Goal: Task Accomplishment & Management: Manage account settings

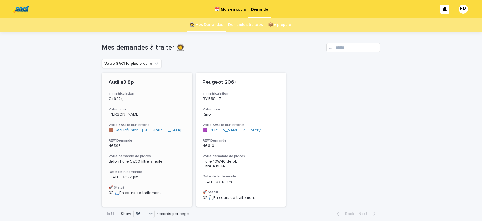
click at [127, 159] on span "Bidon huile 5w30 filtre à huile" at bounding box center [136, 161] width 54 height 4
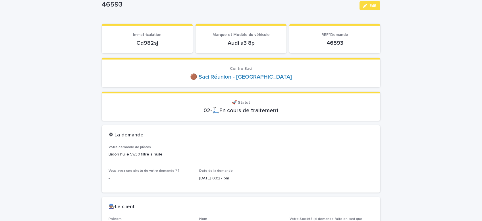
scroll to position [72, 0]
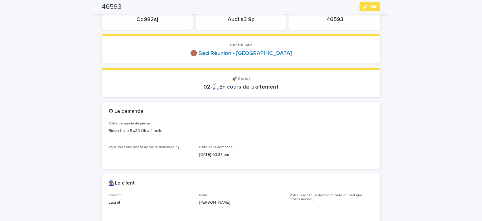
drag, startPoint x: 160, startPoint y: 18, endPoint x: 129, endPoint y: 18, distance: 30.7
click at [129, 18] on p "Cd982sj" at bounding box center [147, 19] width 77 height 7
copy p "Cd982sj"
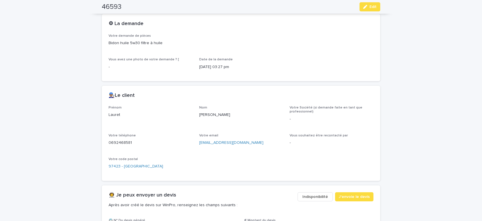
scroll to position [169, 0]
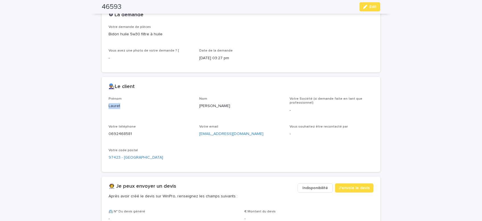
drag, startPoint x: 126, startPoint y: 102, endPoint x: 105, endPoint y: 104, distance: 20.8
click at [109, 104] on div "Lauret" at bounding box center [151, 105] width 84 height 7
copy p "Lauret"
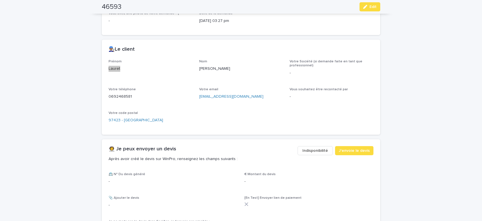
scroll to position [217, 0]
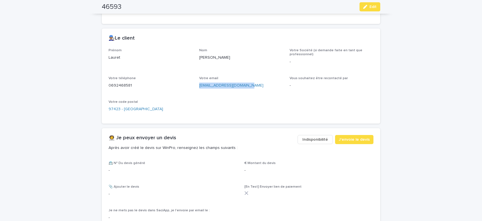
drag, startPoint x: 248, startPoint y: 85, endPoint x: 199, endPoint y: 85, distance: 48.9
click at [199, 85] on p "[EMAIL_ADDRESS][DOMAIN_NAME]" at bounding box center [241, 85] width 84 height 6
copy link "[EMAIL_ADDRESS][DOMAIN_NAME]"
click at [373, 3] on button "Edit" at bounding box center [370, 6] width 21 height 9
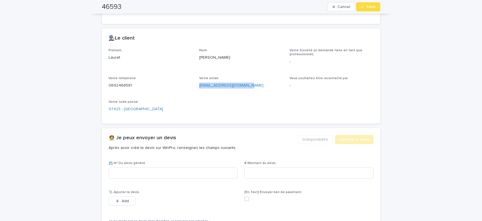
scroll to position [220, 0]
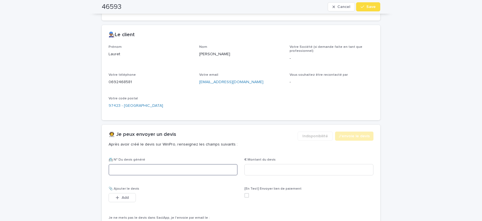
paste input "********"
type input "********"
click at [250, 165] on input at bounding box center [308, 169] width 129 height 11
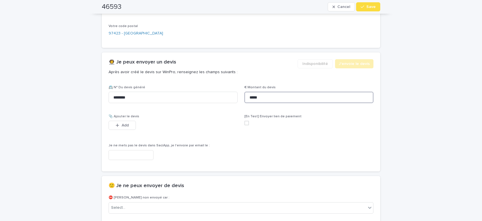
scroll to position [365, 0]
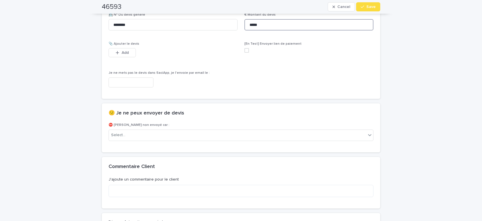
type input "*****"
click at [138, 80] on input "text" at bounding box center [131, 82] width 45 height 10
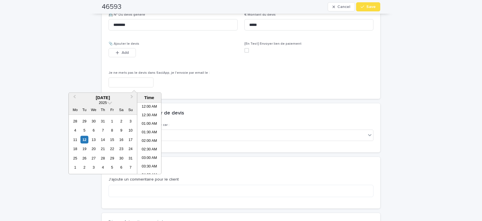
scroll to position [97, 0]
click at [145, 136] on li "07:30 AM" at bounding box center [149, 138] width 24 height 9
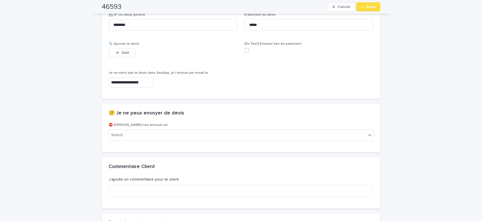
type input "**********"
click at [375, 7] on span "Save" at bounding box center [370, 7] width 9 height 4
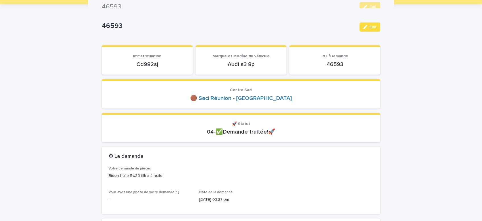
scroll to position [0, 0]
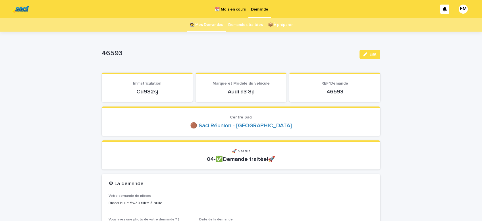
click at [261, 9] on p "Demande" at bounding box center [259, 6] width 17 height 12
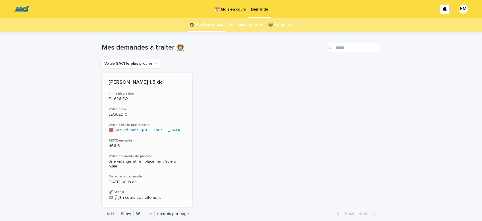
click at [121, 160] on span "Une vidange et remplacement filtre à huile" at bounding box center [143, 163] width 69 height 9
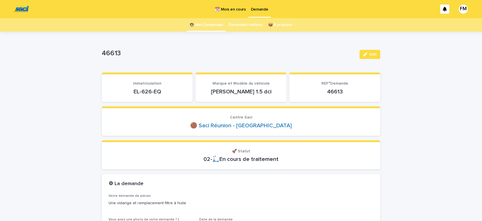
drag, startPoint x: 163, startPoint y: 88, endPoint x: 124, endPoint y: 89, distance: 39.8
click at [124, 89] on p "EL-626-EQ" at bounding box center [147, 91] width 77 height 7
copy p "EL-626-EQ"
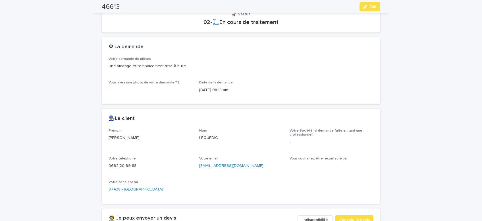
scroll to position [144, 0]
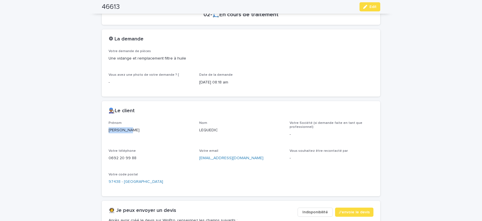
drag, startPoint x: 128, startPoint y: 128, endPoint x: 104, endPoint y: 128, distance: 24.2
click at [109, 128] on div "[PERSON_NAME]" at bounding box center [151, 129] width 84 height 7
copy p "[PERSON_NAME]"
drag, startPoint x: 253, startPoint y: 156, endPoint x: 197, endPoint y: 163, distance: 55.8
click at [199, 160] on div "[EMAIL_ADDRESS][DOMAIN_NAME]" at bounding box center [241, 157] width 84 height 7
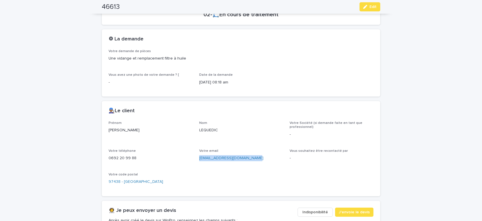
copy link "[EMAIL_ADDRESS][DOMAIN_NAME]"
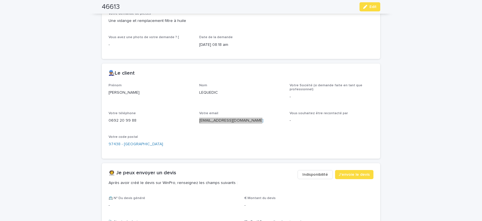
scroll to position [217, 0]
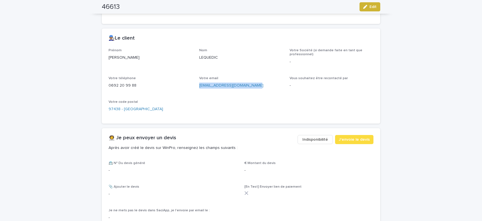
click at [371, 8] on span "Edit" at bounding box center [372, 7] width 7 height 4
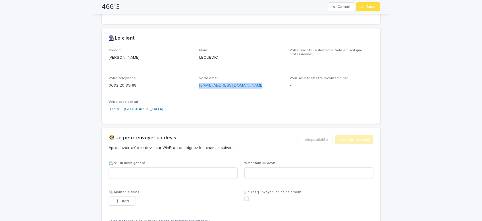
scroll to position [234, 0]
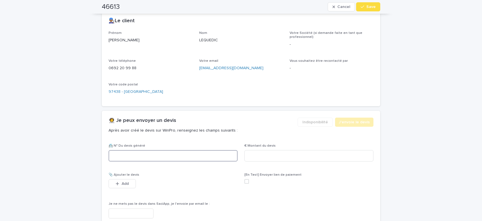
paste input "********"
type input "********"
drag, startPoint x: 261, startPoint y: 156, endPoint x: 258, endPoint y: 151, distance: 5.8
click at [261, 155] on input at bounding box center [308, 155] width 129 height 11
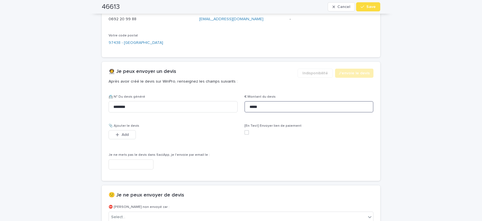
scroll to position [306, 0]
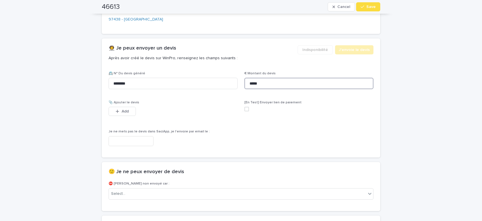
type input "*****"
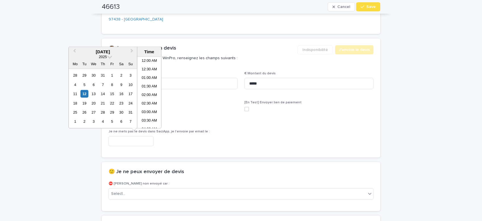
click at [127, 137] on input "text" at bounding box center [131, 141] width 45 height 10
click at [147, 100] on li "08:30 AM" at bounding box center [149, 101] width 24 height 9
type input "**********"
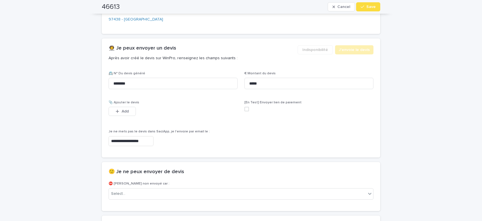
scroll to position [306, 0]
click at [366, 7] on div "button" at bounding box center [364, 7] width 6 height 4
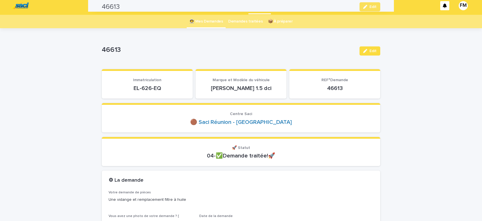
scroll to position [0, 0]
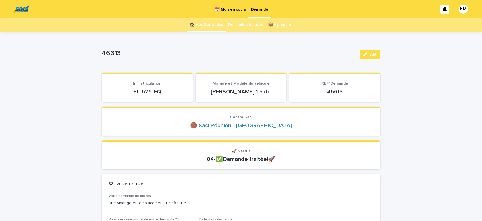
click at [257, 11] on p "Demande" at bounding box center [259, 6] width 17 height 12
